Goal: Register for event/course

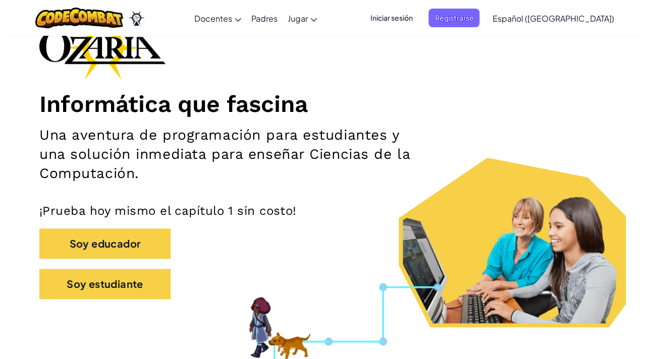
scroll to position [72, 0]
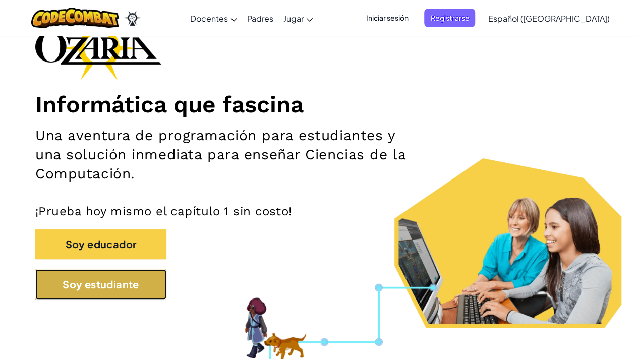
click at [145, 282] on button "Soy estudiante" at bounding box center [100, 284] width 131 height 30
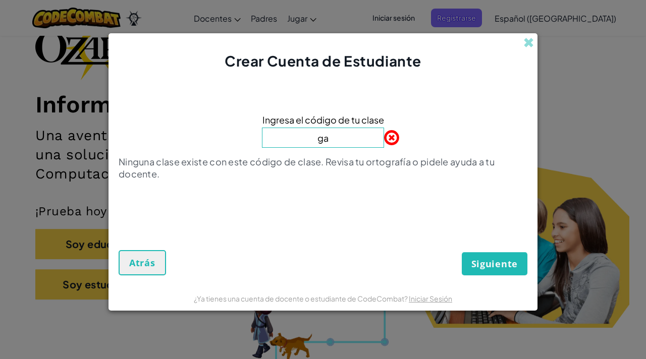
type input "g"
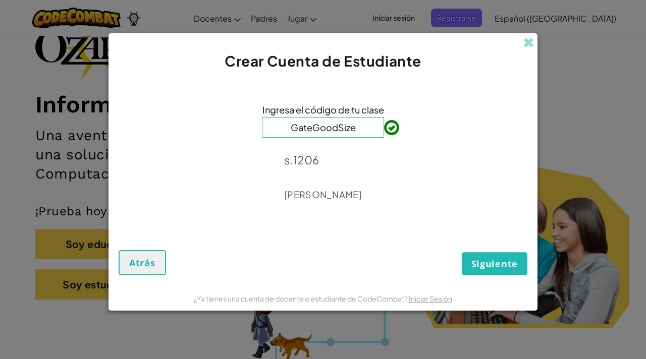
type input "GateGoodSize"
click at [491, 261] on span "Siguiente" at bounding box center [494, 264] width 46 height 12
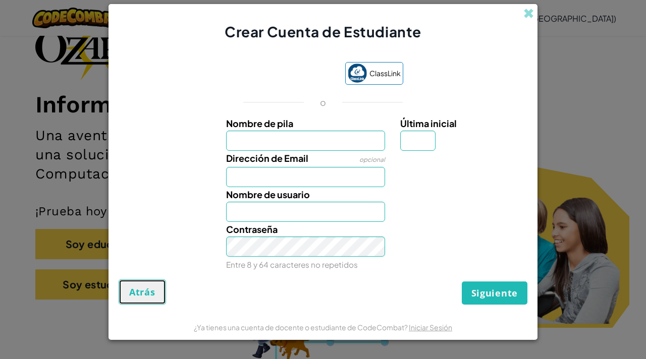
click at [131, 299] on button "Atrás" at bounding box center [142, 292] width 47 height 25
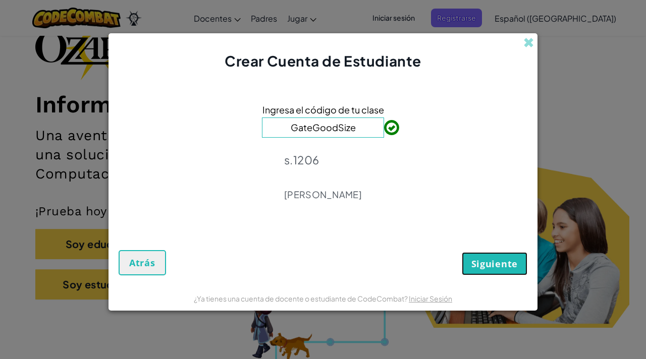
click at [486, 263] on span "Siguiente" at bounding box center [494, 264] width 46 height 12
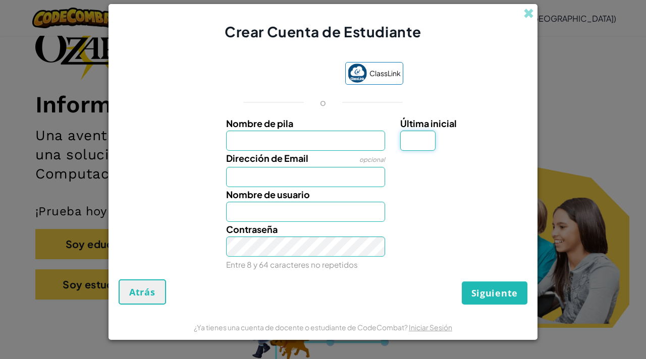
click at [419, 145] on input "Última inicial" at bounding box center [417, 141] width 35 height 20
click at [294, 140] on input "Nombre de pila" at bounding box center [305, 141] width 159 height 20
type input "[PERSON_NAME]"
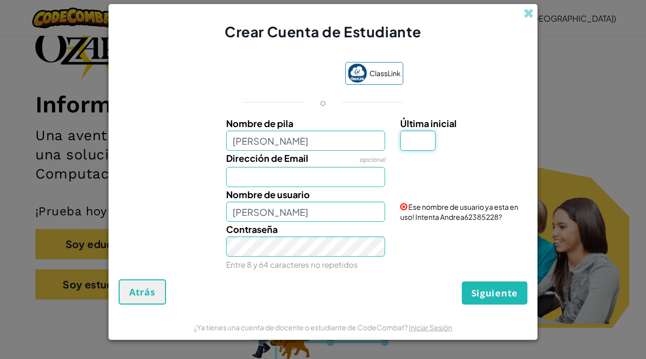
click at [417, 137] on input "Última inicial" at bounding box center [417, 141] width 35 height 20
type input "R"
type input "AndreaR"
click at [308, 179] on input "Dirección de Email" at bounding box center [305, 177] width 159 height 20
type input "[EMAIL_ADDRESS][DOMAIN_NAME]"
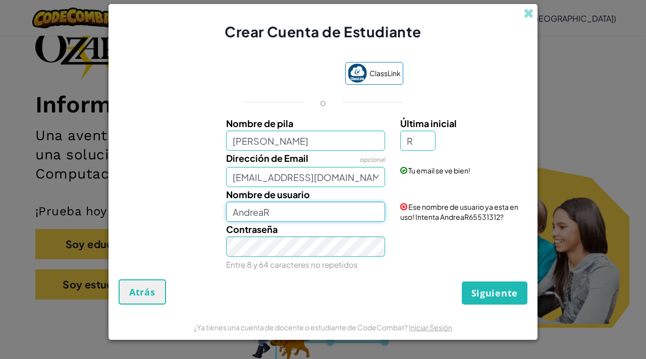
click at [297, 218] on input "AndreaR" at bounding box center [305, 212] width 159 height 20
type input "A"
type input "[PERSON_NAME]"
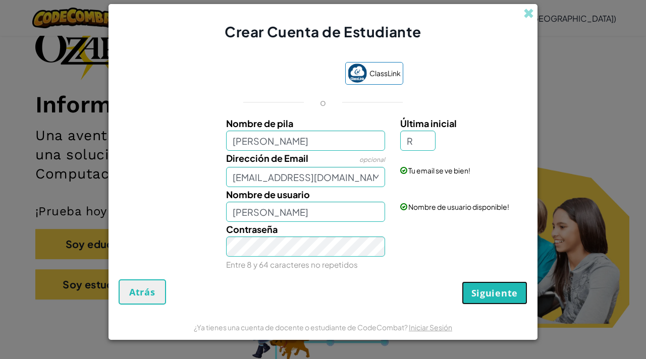
click at [486, 295] on span "Siguiente" at bounding box center [494, 293] width 46 height 12
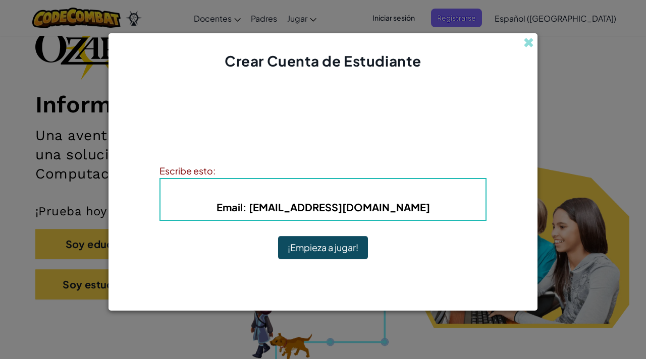
click at [316, 249] on button "¡Empieza a jugar!" at bounding box center [323, 247] width 90 height 23
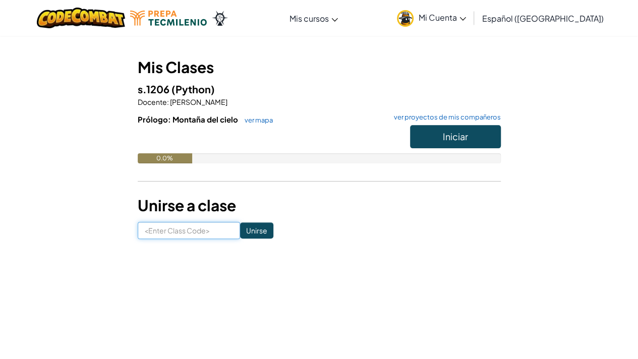
click at [188, 237] on input at bounding box center [189, 230] width 102 height 17
click at [330, 236] on form "Unirse" at bounding box center [319, 230] width 363 height 17
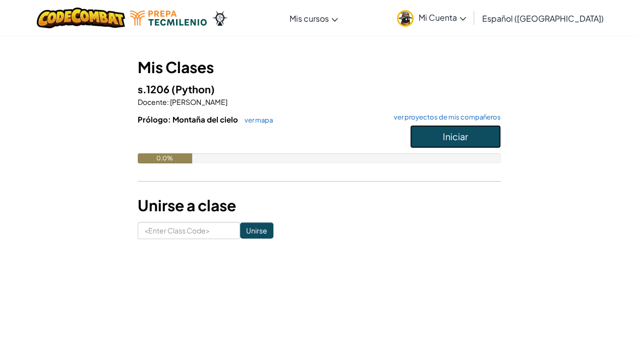
click at [443, 140] on span "Iniciar" at bounding box center [455, 137] width 25 height 12
